Goal: Transaction & Acquisition: Purchase product/service

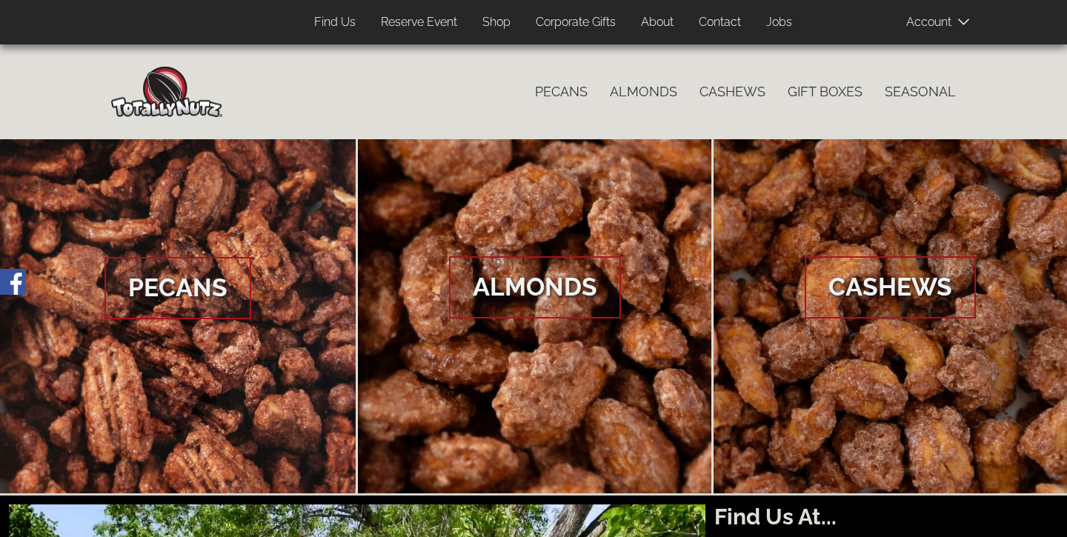
click at [486, 21] on link "Shop" at bounding box center [496, 22] width 50 height 29
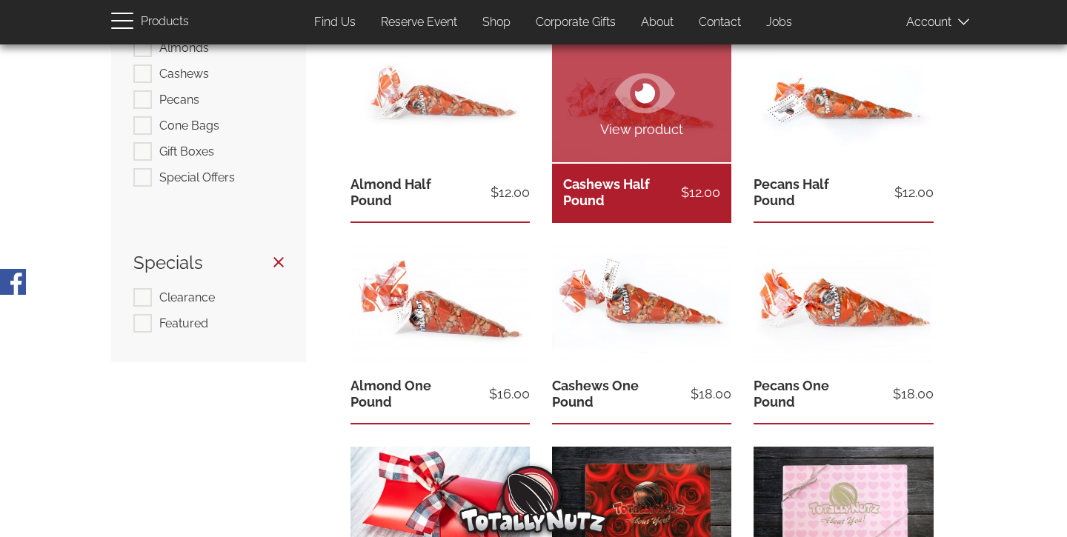
scroll to position [199, 0]
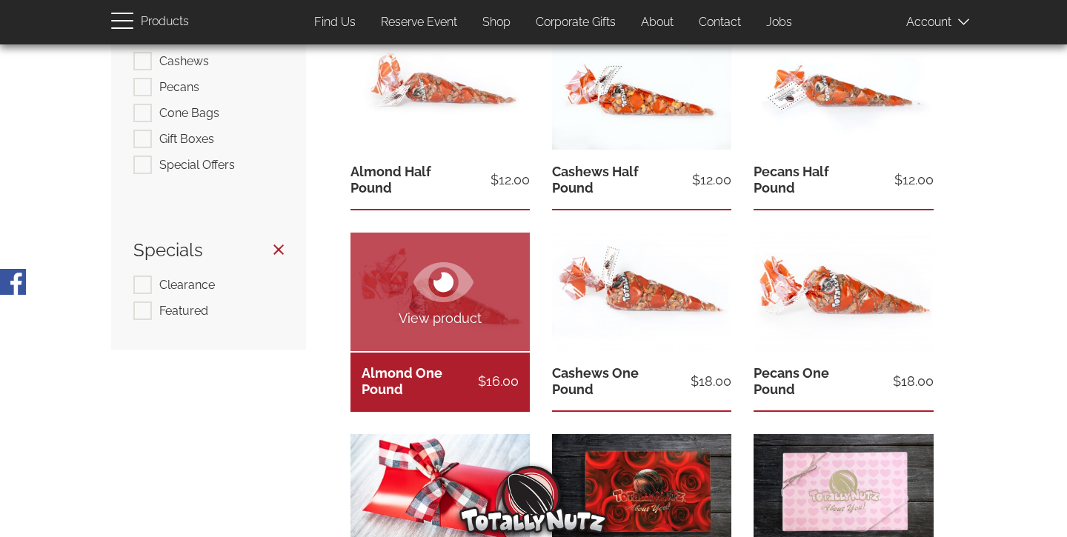
click at [459, 346] on link "View product" at bounding box center [439, 292] width 179 height 119
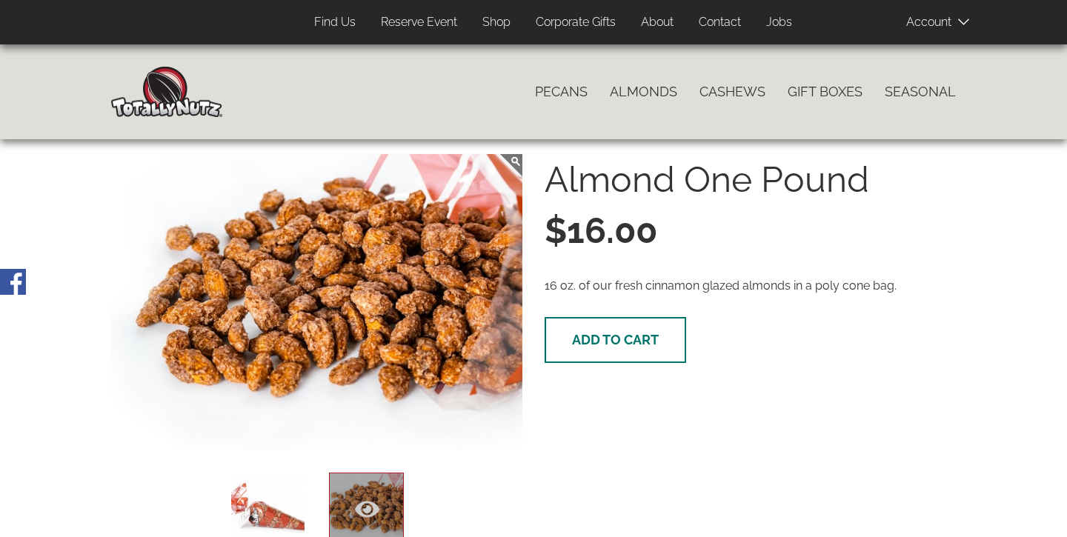
click at [585, 347] on span "Add to cart" at bounding box center [615, 340] width 87 height 16
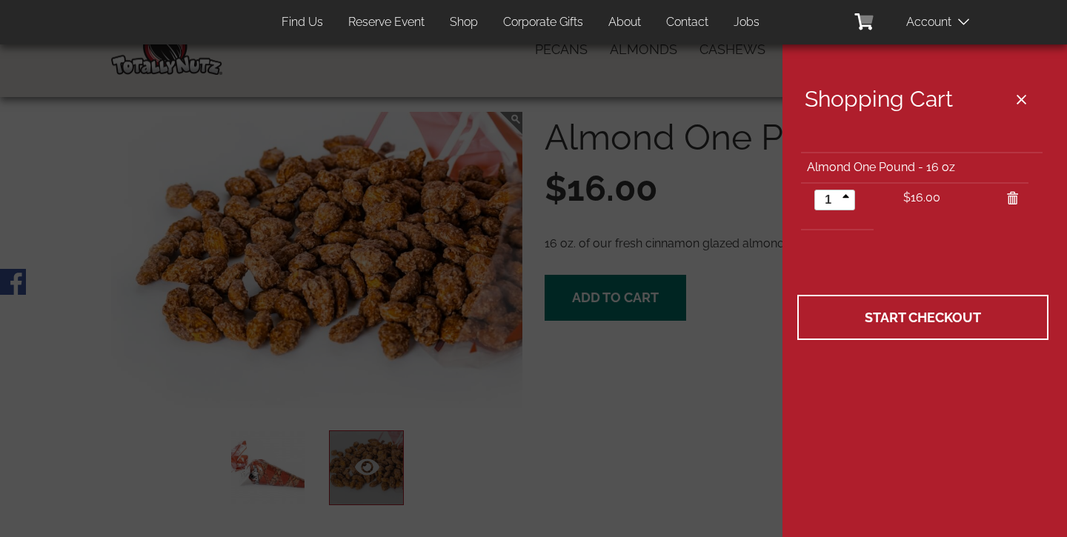
scroll to position [44, 0]
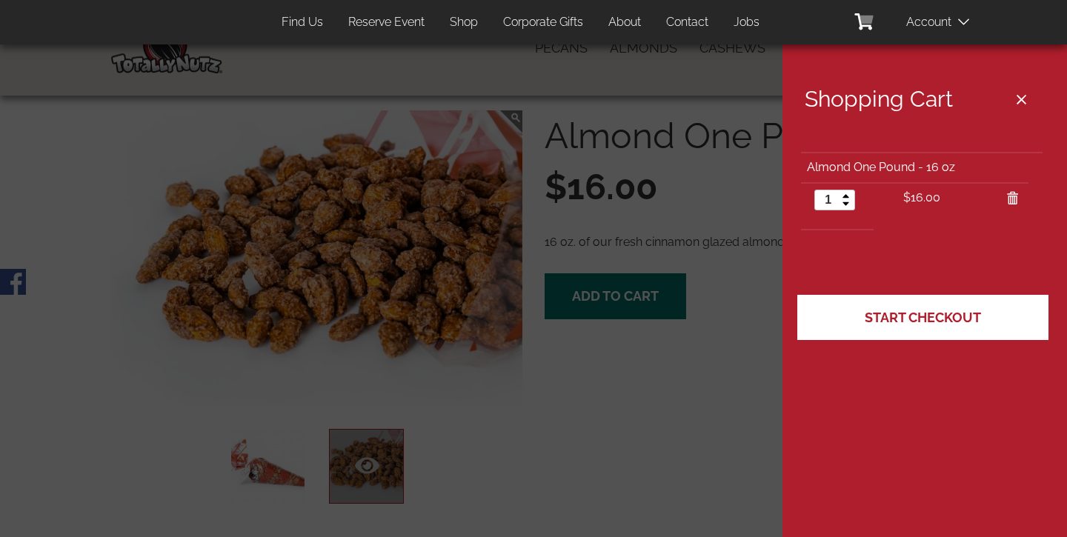
click at [850, 325] on link "Start Checkout" at bounding box center [922, 318] width 251 height 46
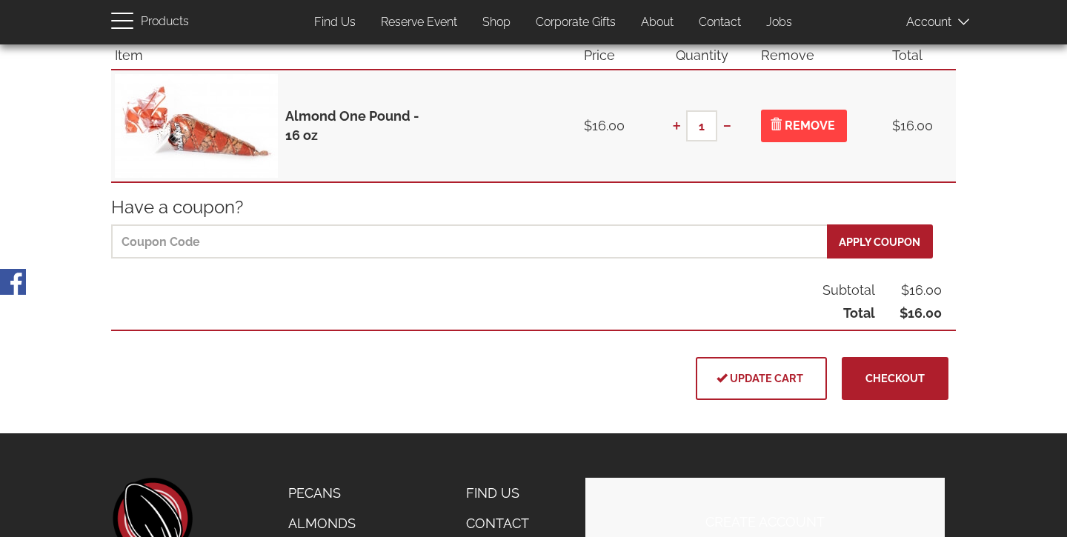
scroll to position [220, 0]
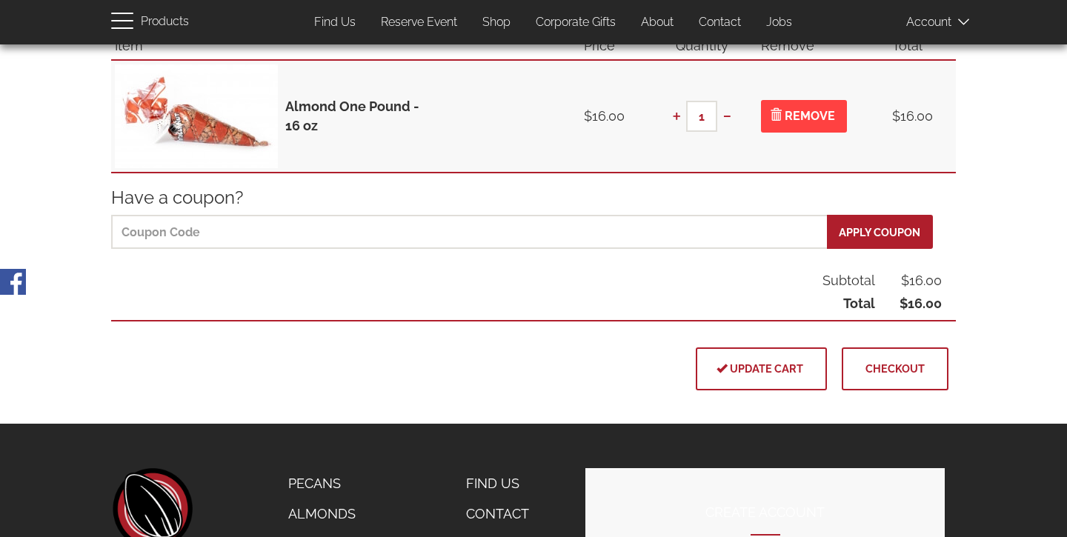
click at [874, 365] on span "Checkout" at bounding box center [894, 368] width 59 height 13
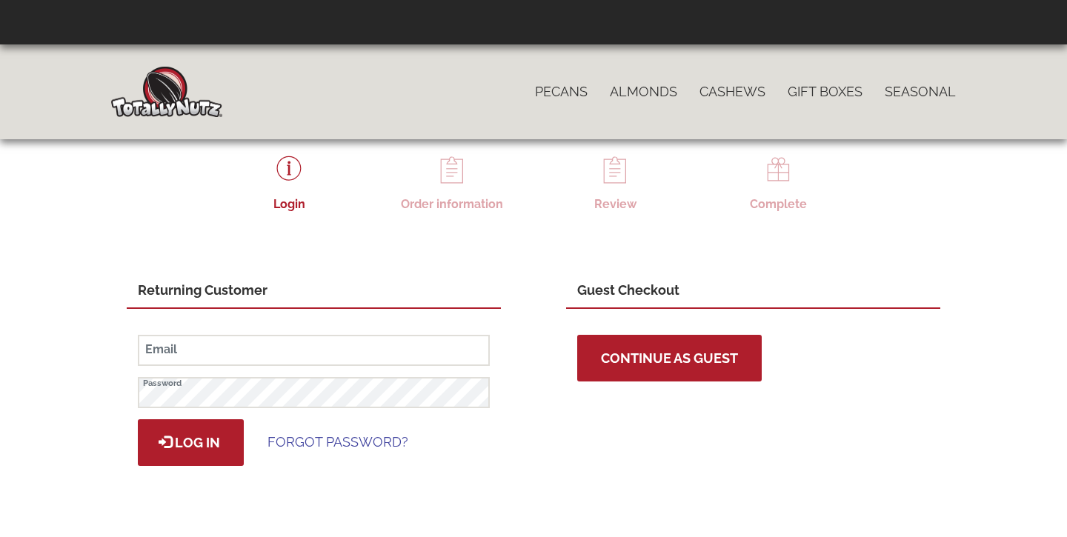
click at [682, 355] on span "Continue as Guest" at bounding box center [669, 358] width 137 height 16
